Goal: Transaction & Acquisition: Download file/media

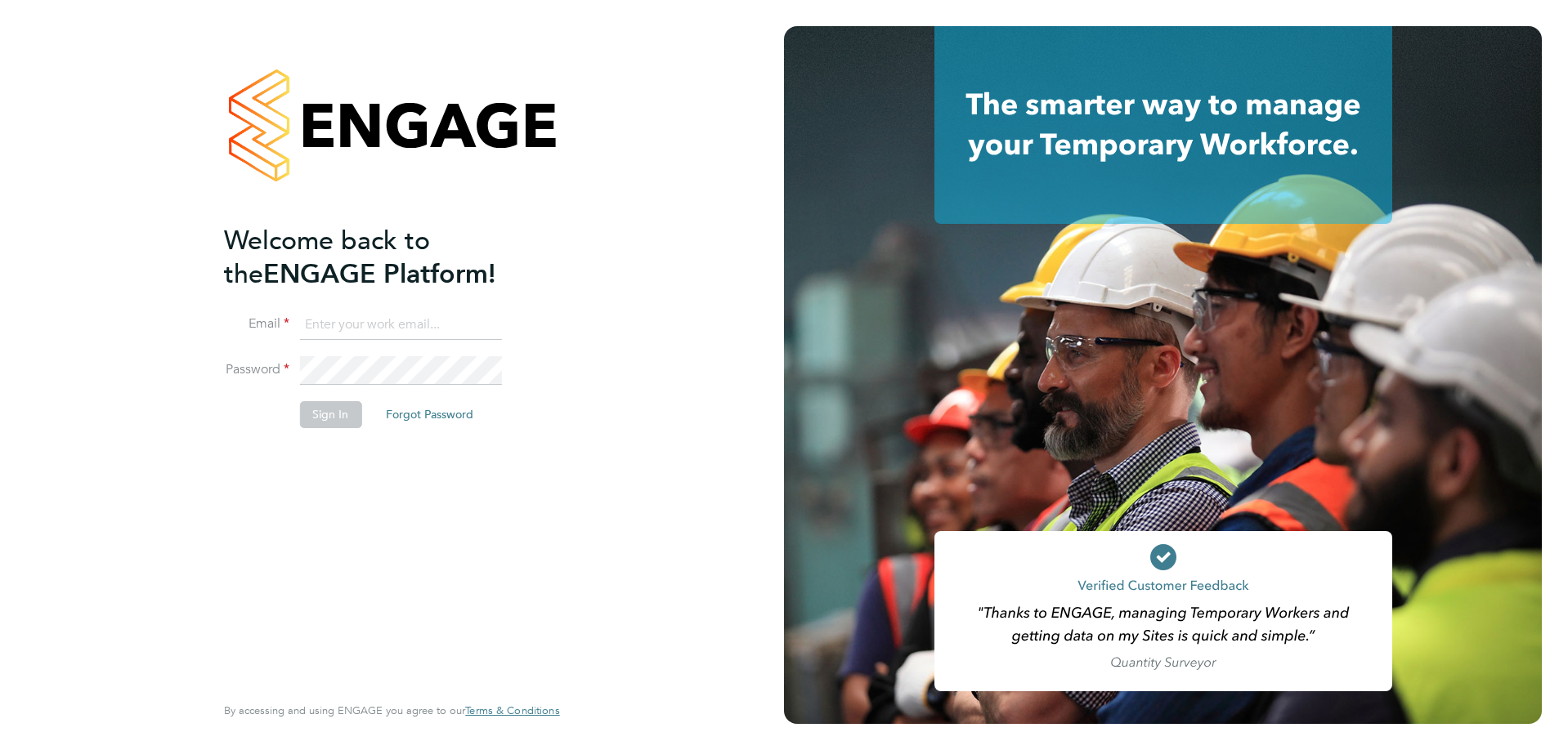
type input "[PERSON_NAME][EMAIL_ADDRESS][PERSON_NAME][DOMAIN_NAME]"
click at [323, 416] on button "Sign In" at bounding box center [330, 414] width 62 height 26
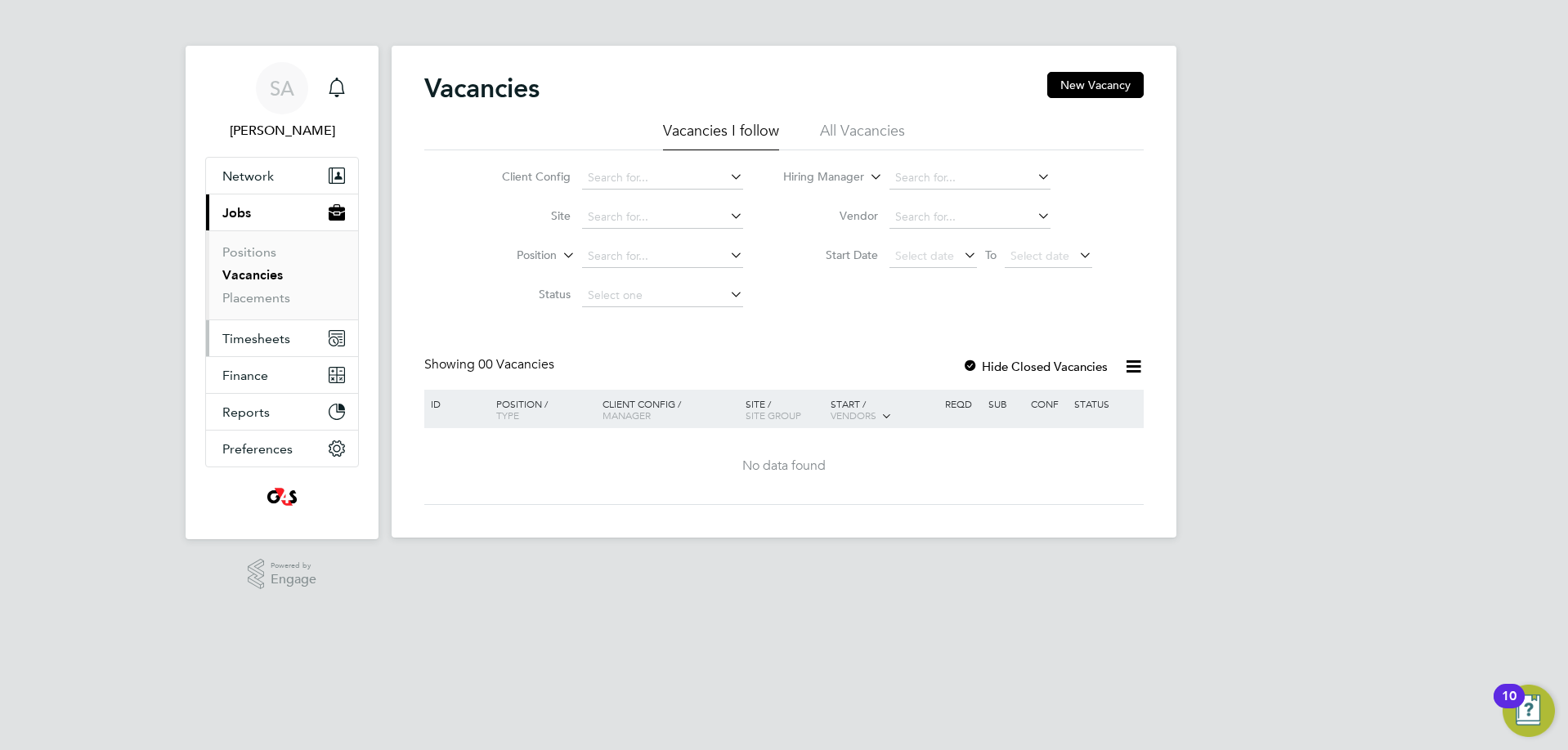
click at [267, 333] on span "Timesheets" at bounding box center [256, 339] width 68 height 16
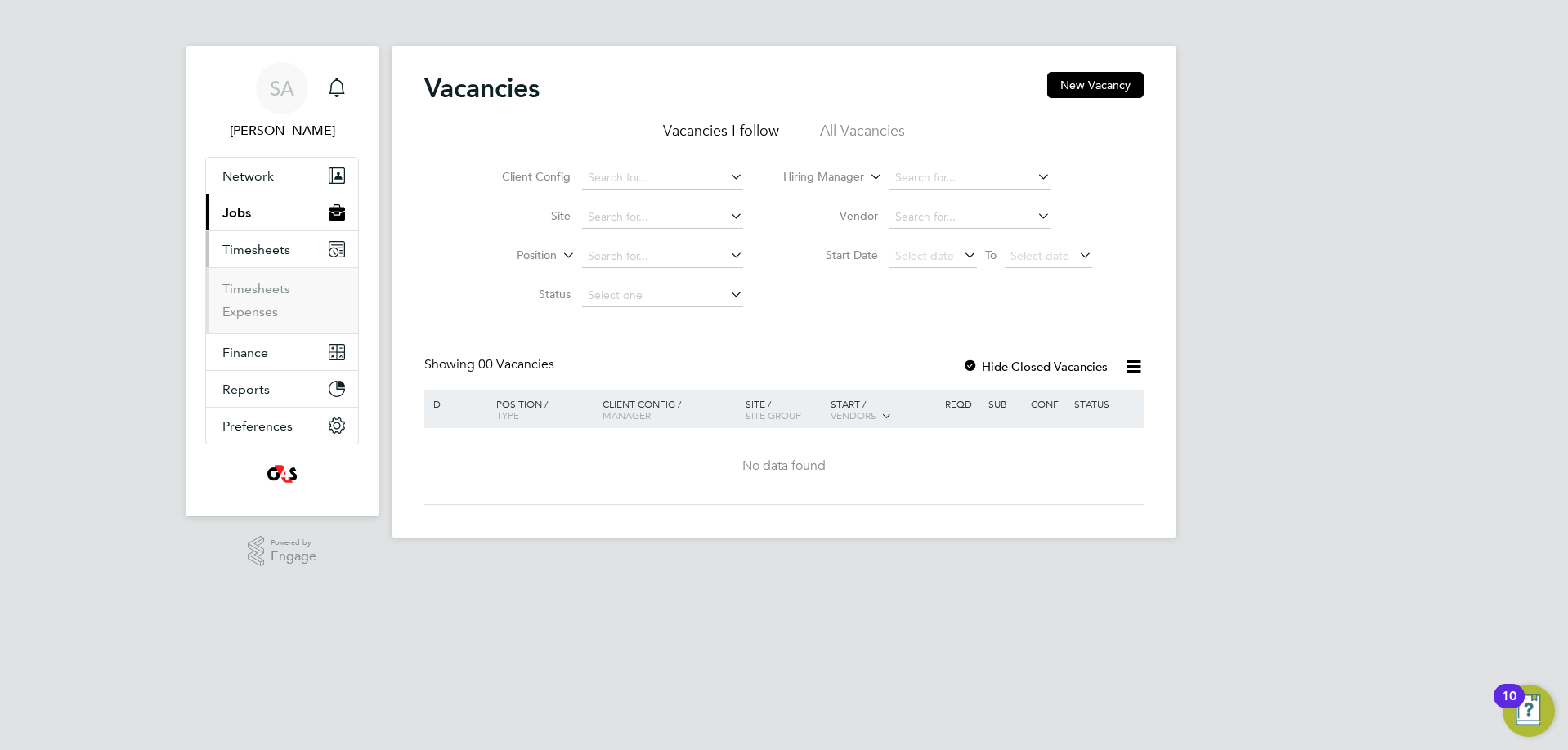
click at [254, 253] on span "Timesheets" at bounding box center [256, 250] width 68 height 16
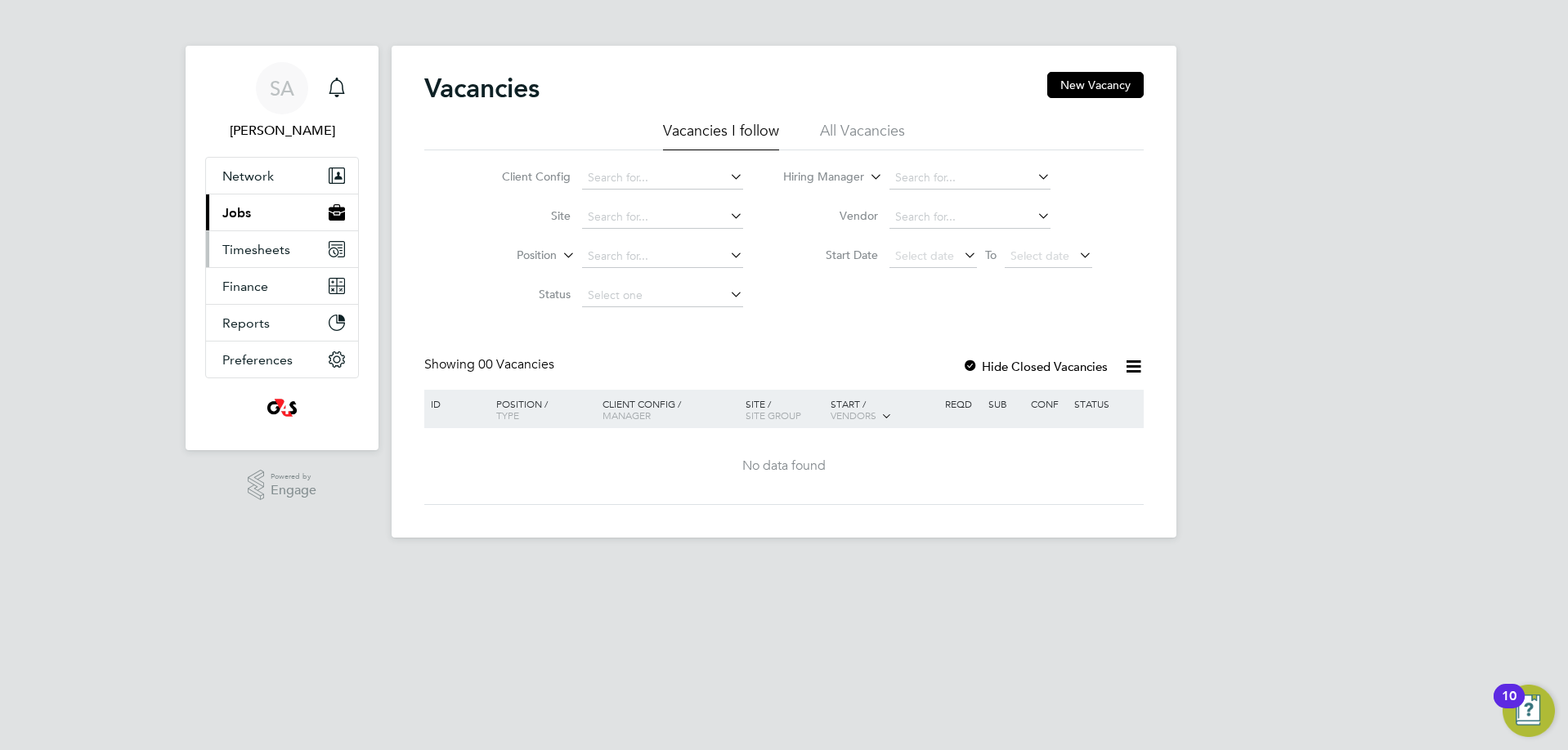
click at [269, 247] on span "Timesheets" at bounding box center [256, 250] width 68 height 16
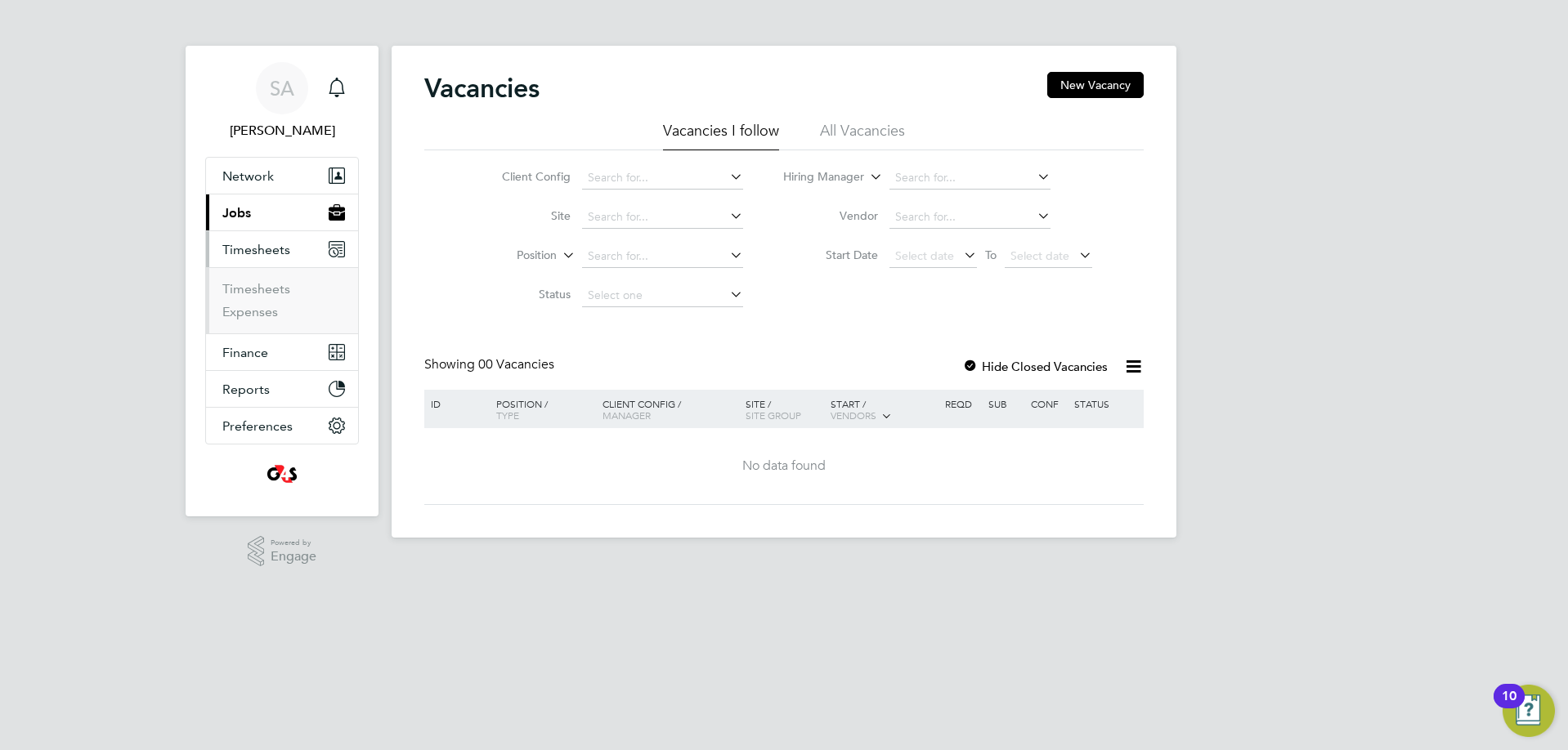
click at [251, 216] on button "Current page: Jobs" at bounding box center [282, 213] width 152 height 36
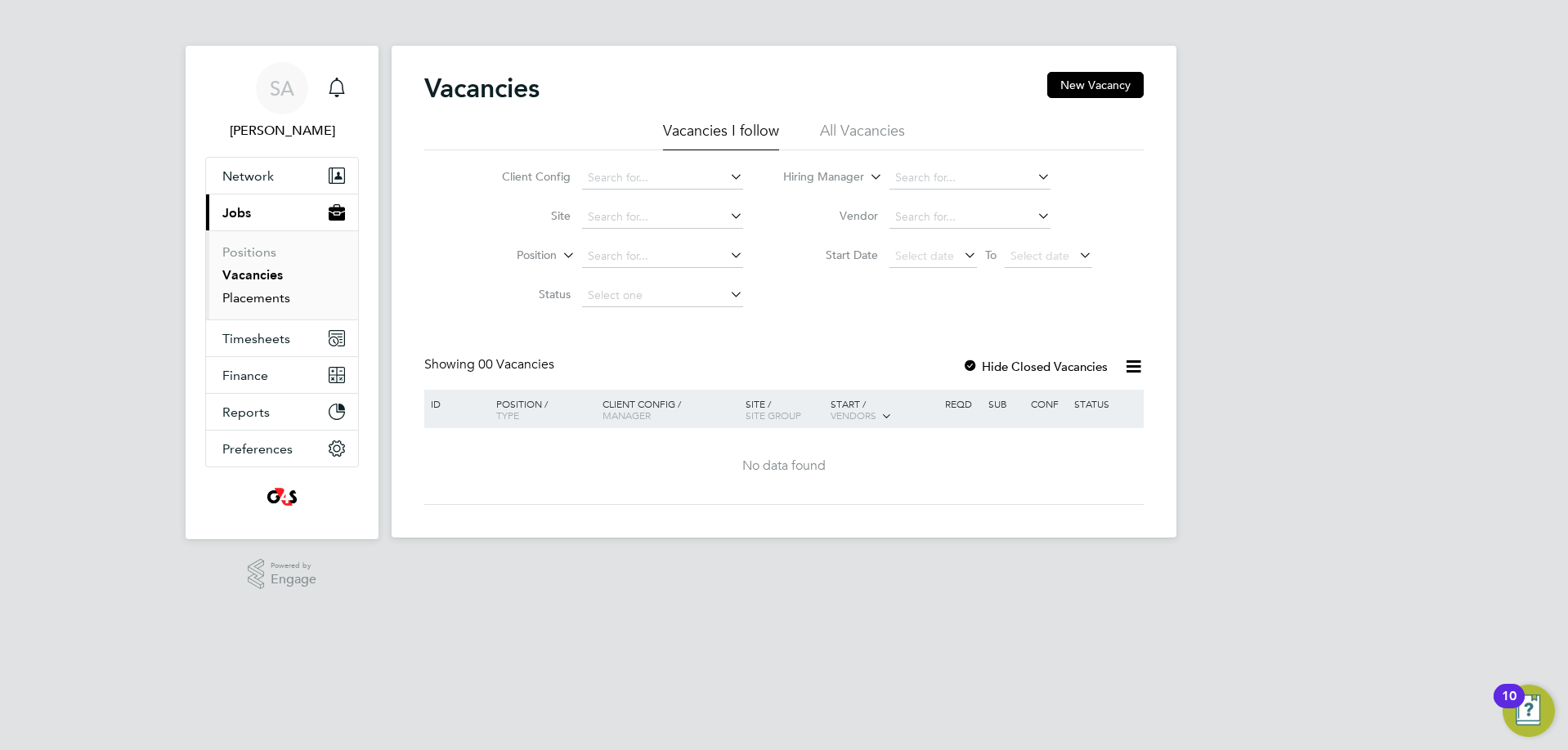
click at [272, 302] on link "Placements" at bounding box center [256, 298] width 68 height 16
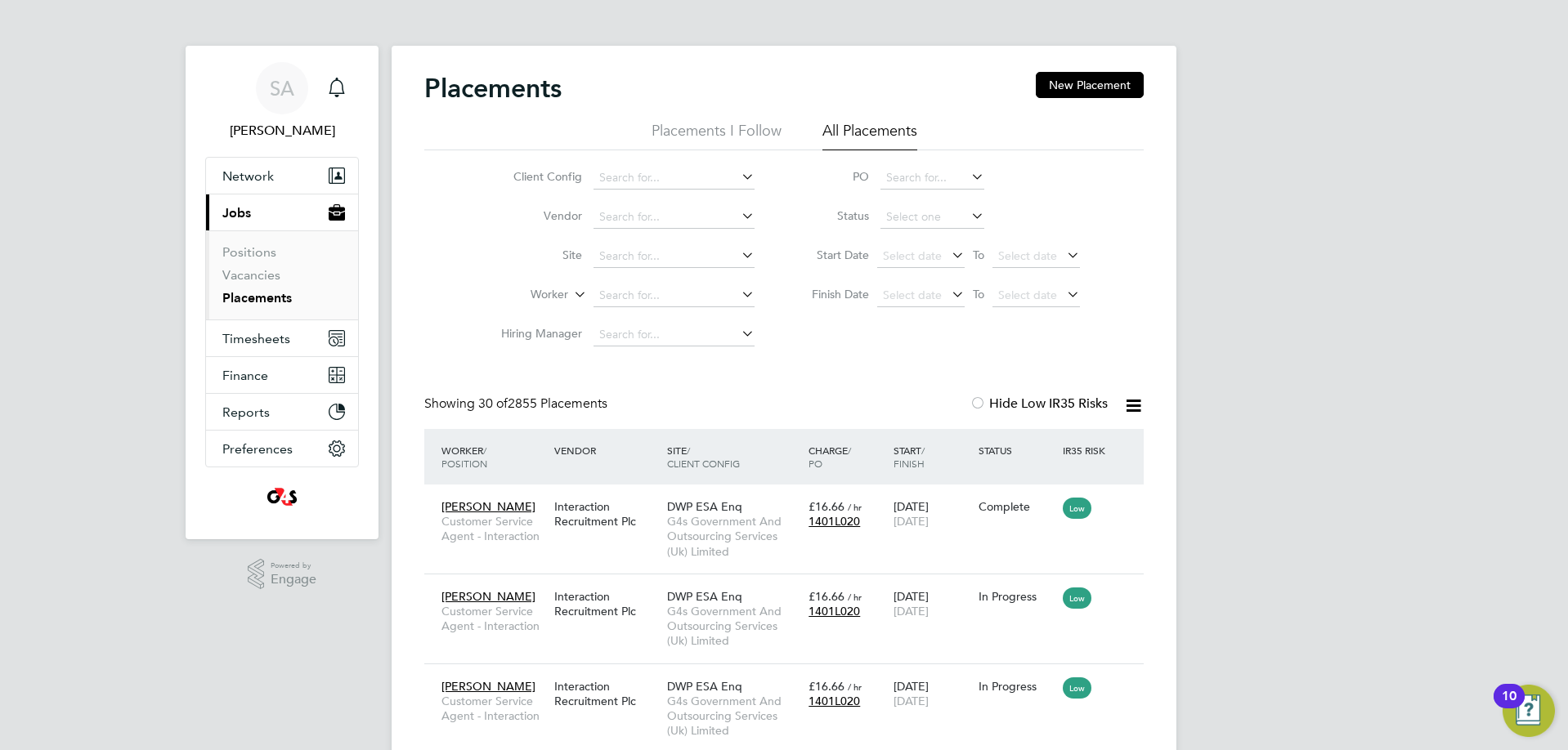
click at [1136, 408] on icon at bounding box center [1133, 406] width 21 height 21
click at [1085, 440] on li "Download Placements Report" at bounding box center [1053, 444] width 174 height 23
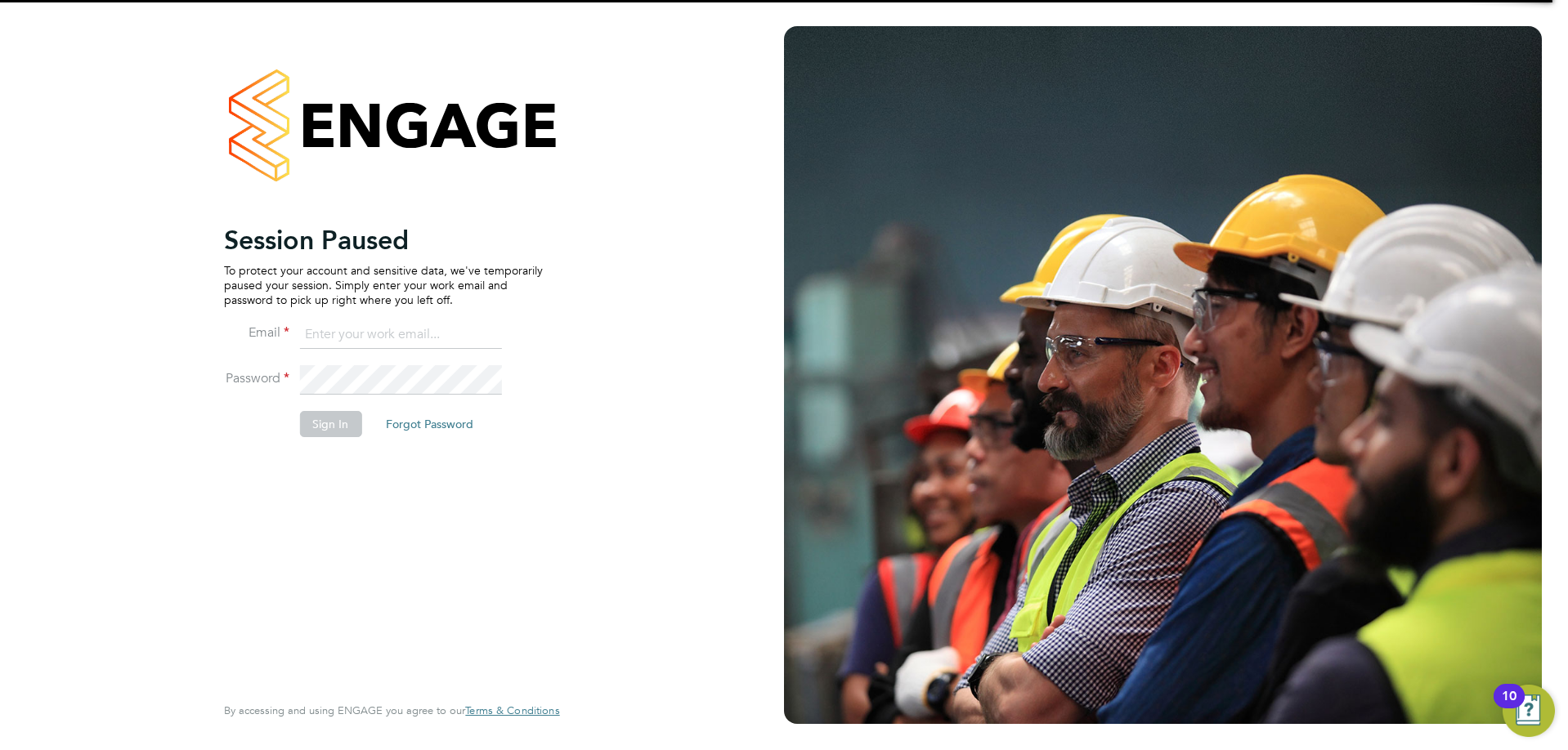
type input "[PERSON_NAME][EMAIL_ADDRESS][PERSON_NAME][DOMAIN_NAME]"
